Goal: Information Seeking & Learning: Learn about a topic

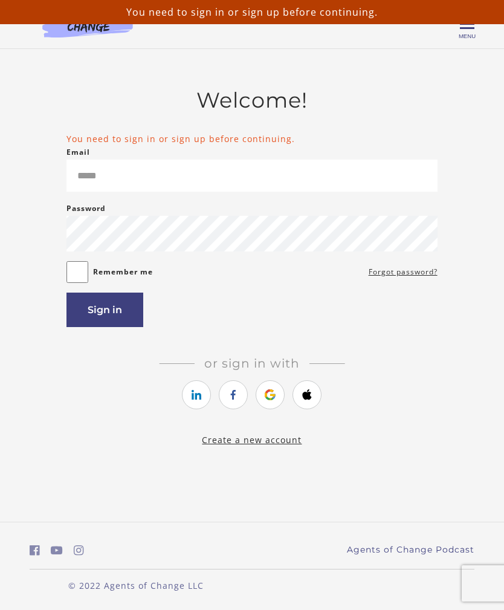
click at [262, 409] on link "https://courses.thinkific.com/users/auth/google?ss%5Breferral%5D=&ss%5Buser_ret…" at bounding box center [270, 394] width 29 height 29
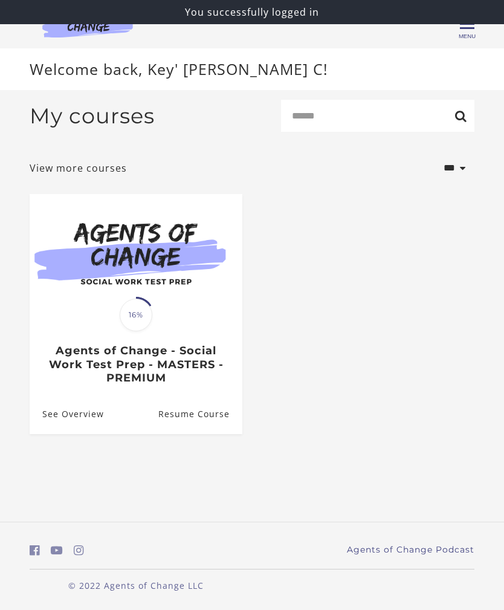
click at [189, 349] on h3 "Agents of Change - Social Work Test Prep - MASTERS - PREMIUM" at bounding box center [135, 364] width 187 height 41
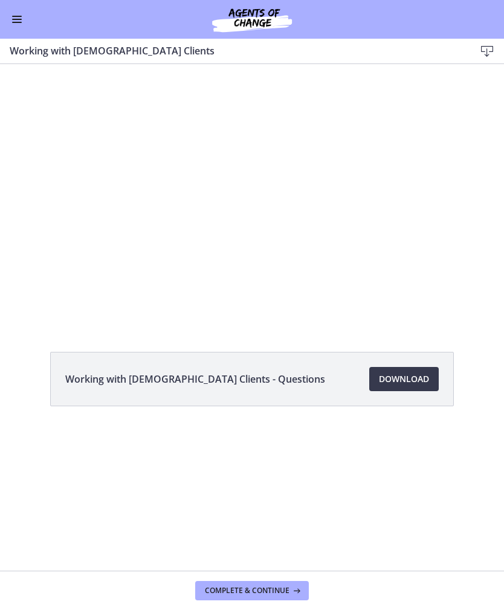
click at [193, 380] on span "Working with LGBTQ+ Clients - Questions" at bounding box center [195, 379] width 260 height 14
click at [299, 274] on div at bounding box center [252, 194] width 504 height 260
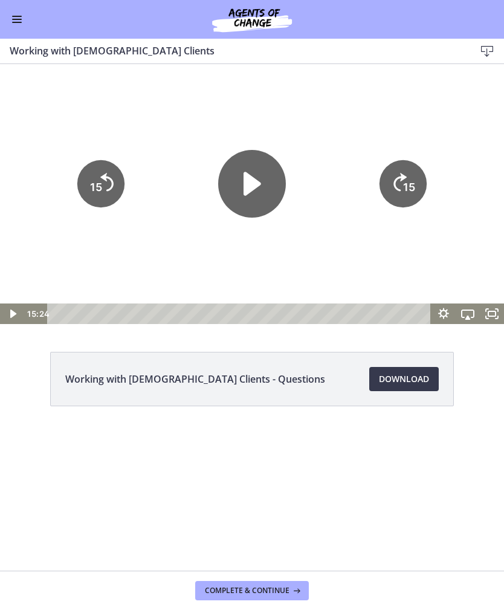
click at [241, 181] on icon "Play Video" at bounding box center [252, 184] width 68 height 68
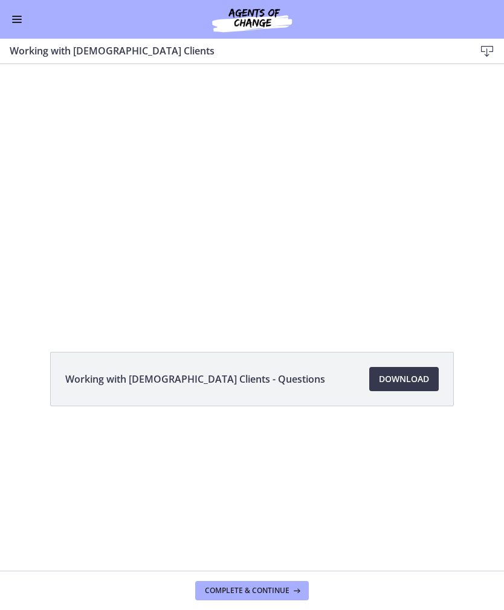
click at [178, 151] on div at bounding box center [252, 194] width 504 height 260
click at [247, 184] on div at bounding box center [252, 194] width 504 height 260
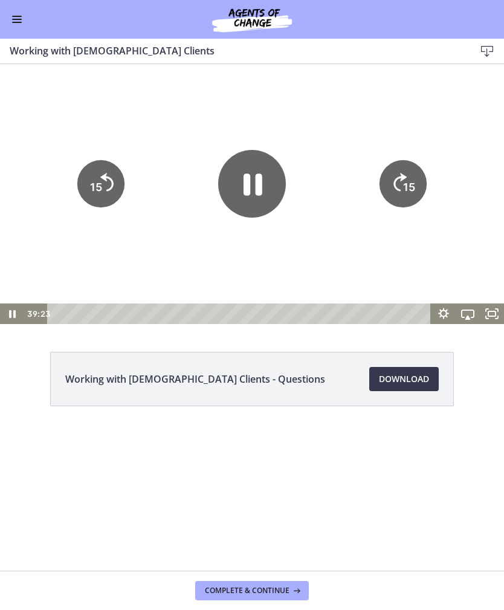
click at [245, 183] on icon "Pause" at bounding box center [252, 184] width 19 height 22
